Goal: Information Seeking & Learning: Learn about a topic

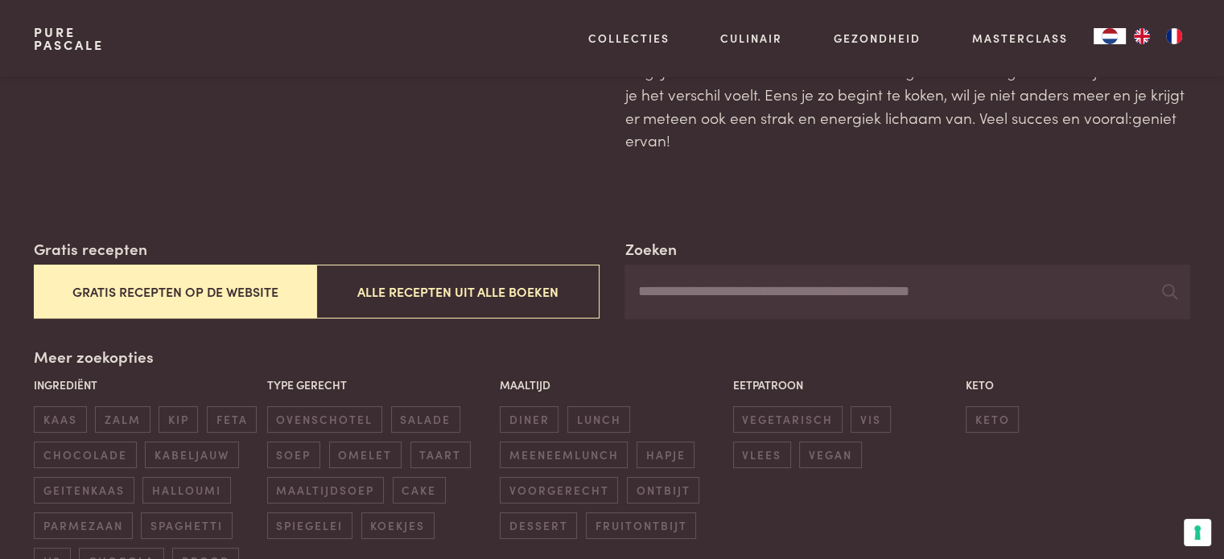
scroll to position [161, 0]
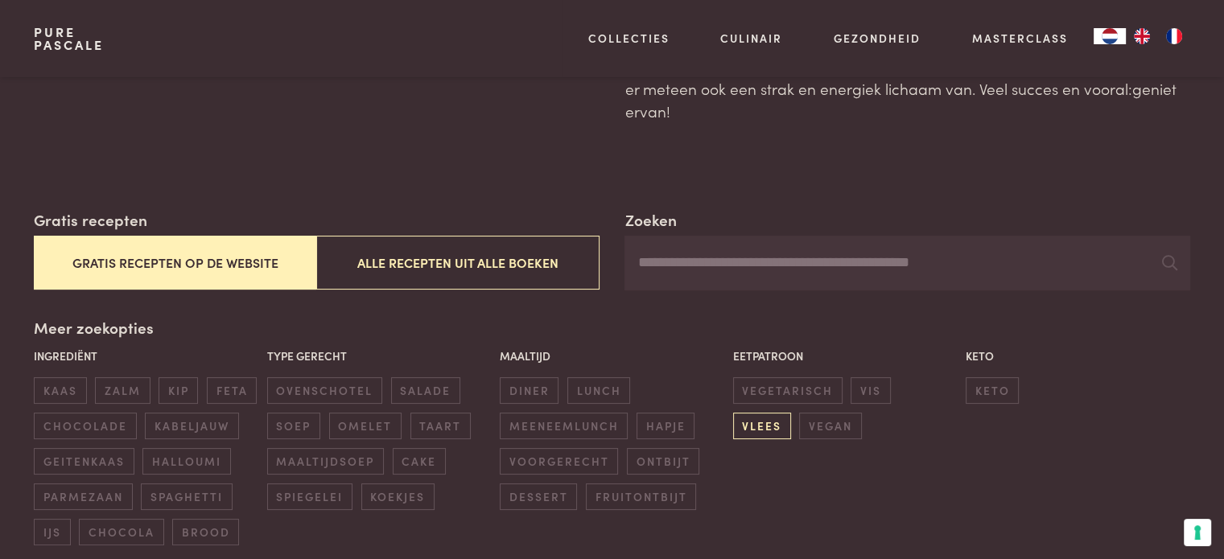
click at [791, 413] on span "vlees" at bounding box center [762, 426] width 58 height 27
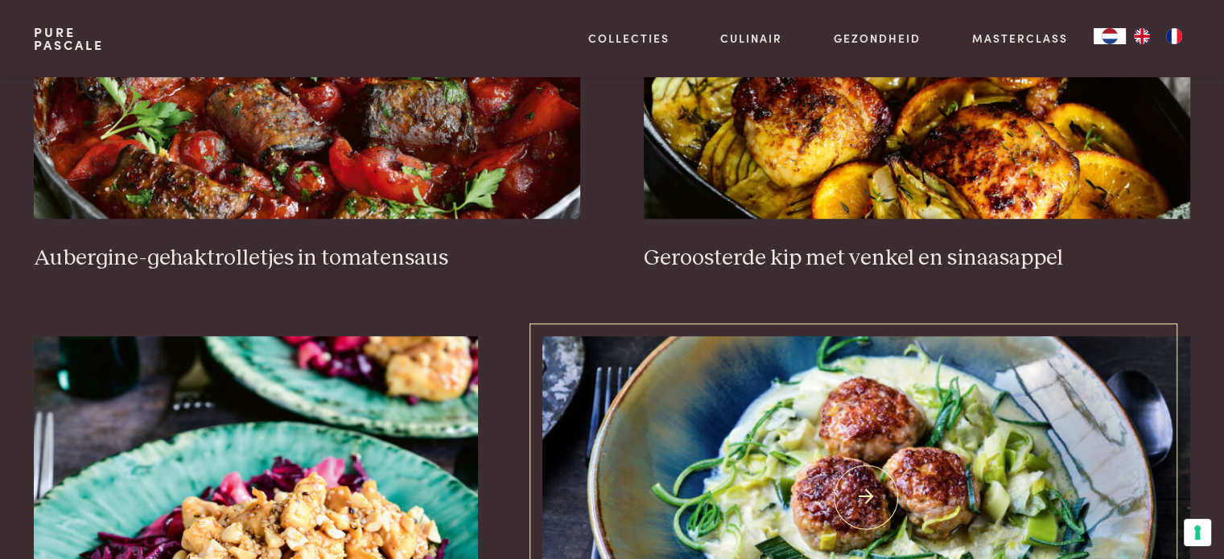
scroll to position [1013, 0]
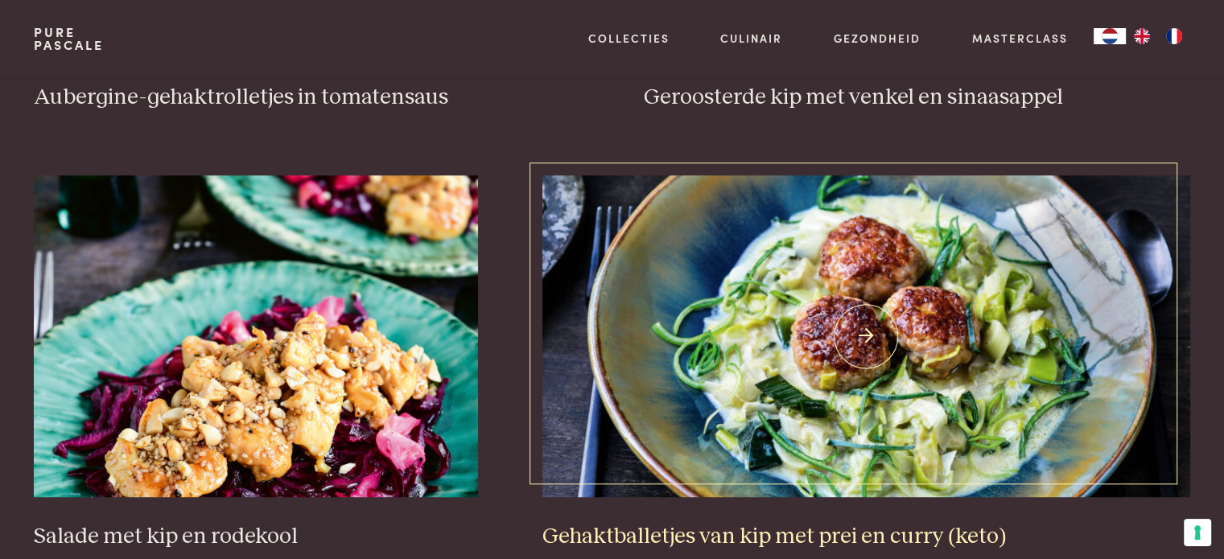
click at [866, 398] on img at bounding box center [866, 336] width 648 height 322
click at [865, 348] on img at bounding box center [866, 336] width 648 height 322
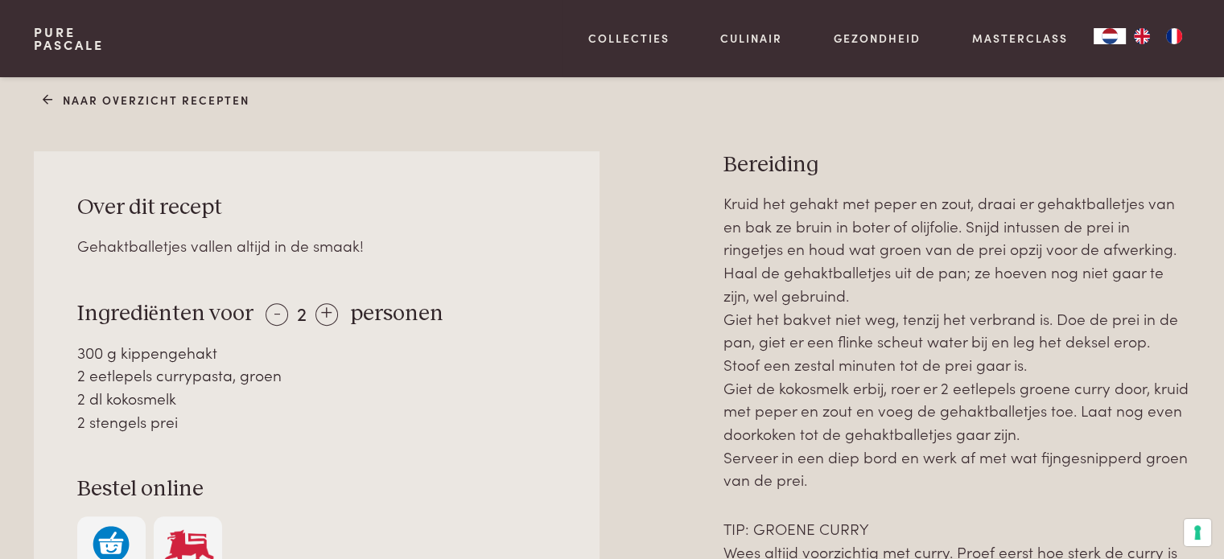
scroll to position [644, 0]
drag, startPoint x: 77, startPoint y: 304, endPoint x: 241, endPoint y: 415, distance: 198.1
click at [241, 418] on div "Over dit recept Gehaktballetjes vallen altijd in de smaak! Ingrediënten voor - …" at bounding box center [316, 387] width 565 height 476
copy div "Ingrediënten voor - 2 + personen 300 g kippengehakt 2 eetlepels currypasta, gro…"
click at [418, 470] on div "Over dit recept Gehaktballetjes vallen altijd in de smaak! Ingrediënten voor - …" at bounding box center [316, 387] width 565 height 476
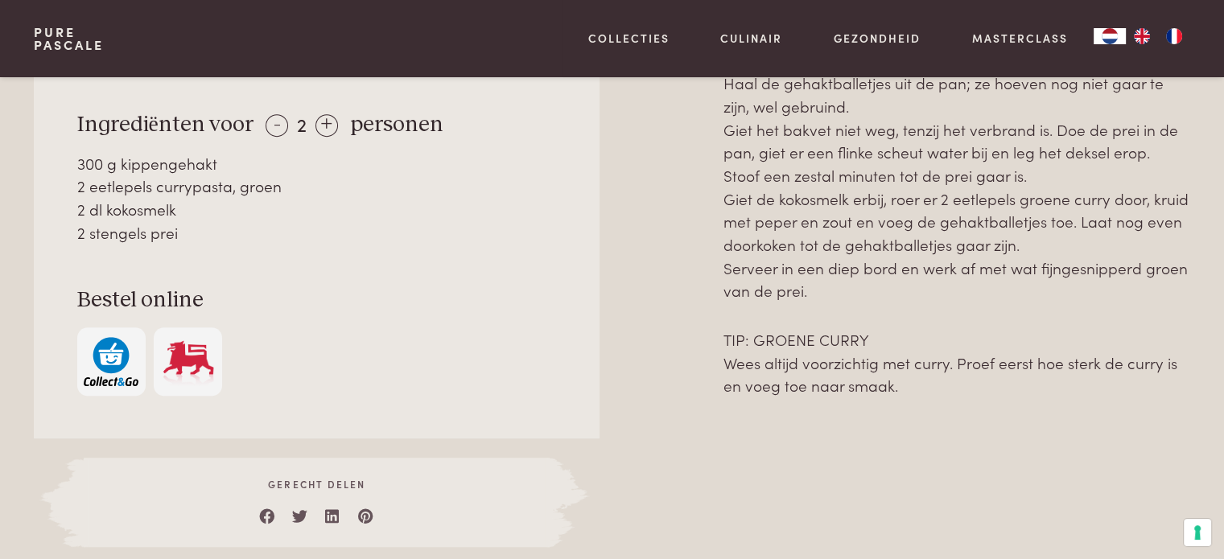
scroll to position [981, 0]
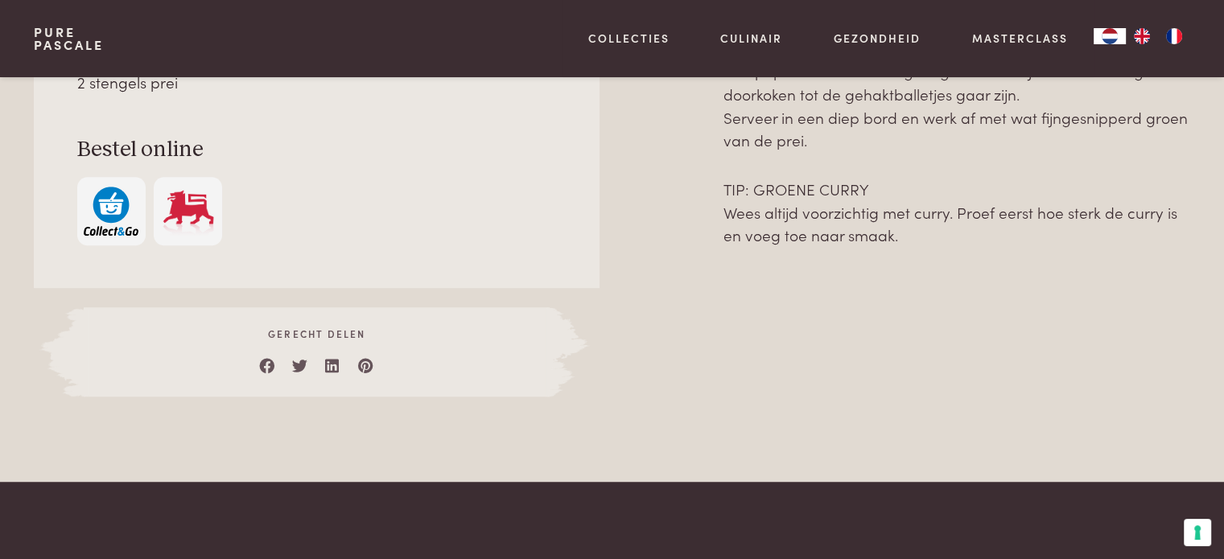
drag, startPoint x: 725, startPoint y: 157, endPoint x: 1002, endPoint y: 290, distance: 308.0
click at [1002, 290] on div "Bereiding Kruid het gehakt met peper en zout, draai er gehaktballetjes van en b…" at bounding box center [956, 104] width 467 height 585
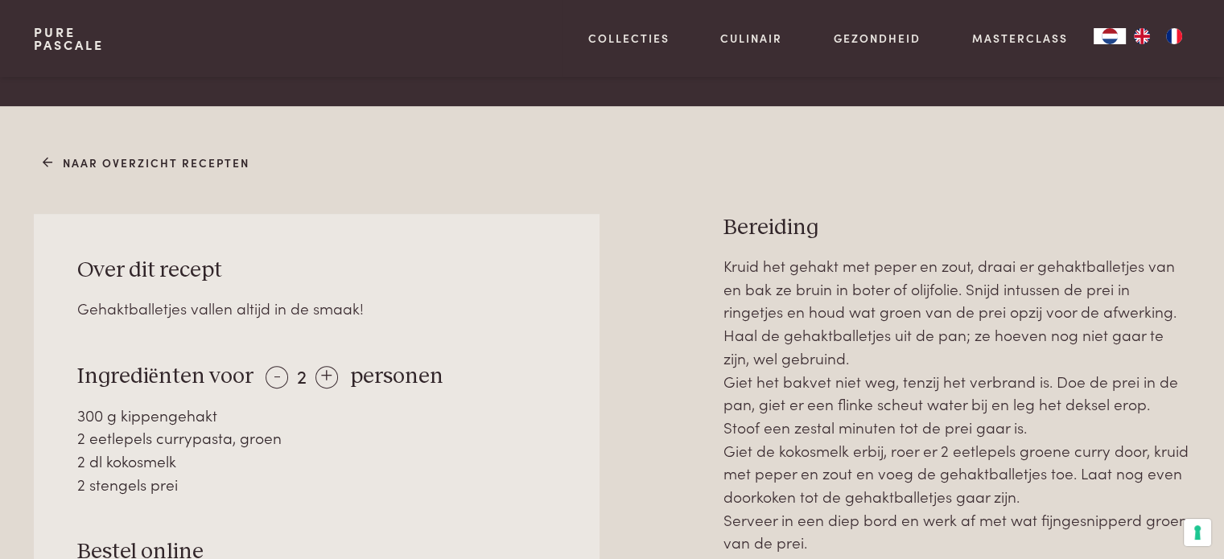
copy div "Bereiding Kruid het gehakt met peper en zout, draai er gehaktballetjes van en b…"
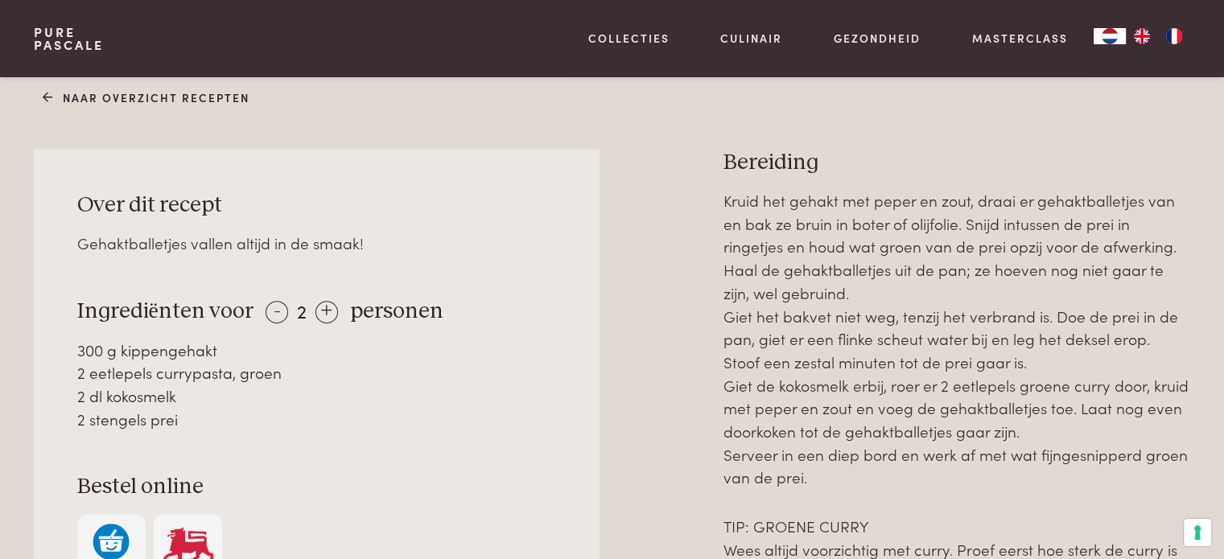
scroll to position [0, 0]
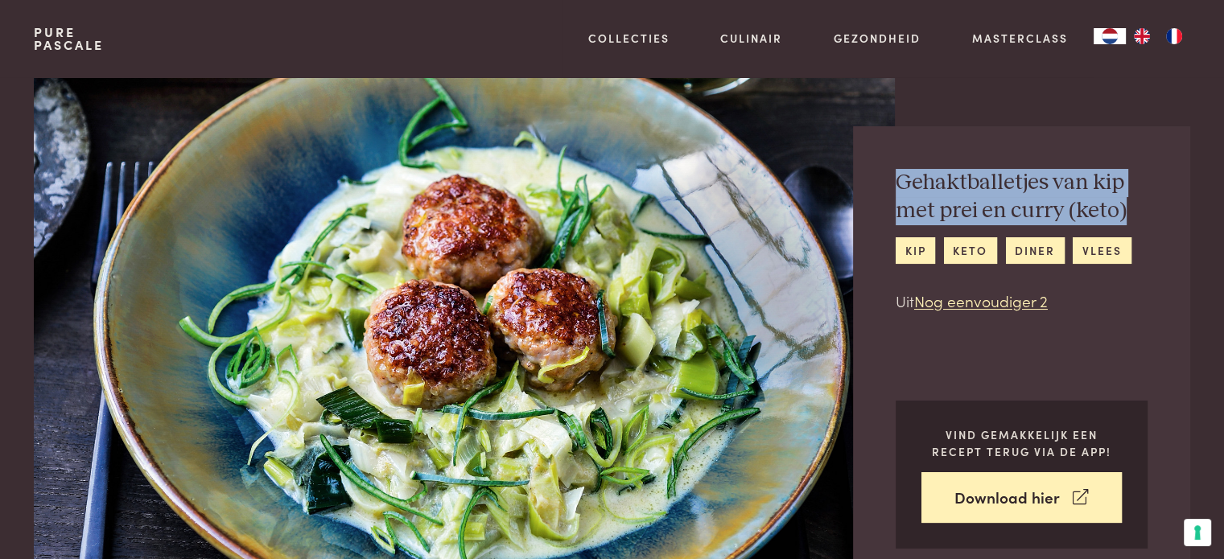
drag, startPoint x: 895, startPoint y: 173, endPoint x: 1129, endPoint y: 201, distance: 235.0
click at [1129, 201] on h2 "Gehaktballetjes van kip met prei en curry (keto)" at bounding box center [1021, 197] width 252 height 56
copy h2 "Gehaktballetjes van kip met prei en curry (keto)"
